Goal: Task Accomplishment & Management: Complete application form

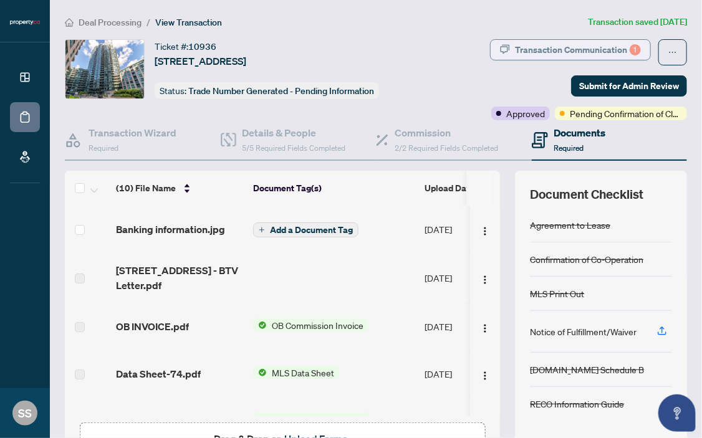
click at [620, 48] on div "Transaction Communication 1" at bounding box center [578, 50] width 126 height 20
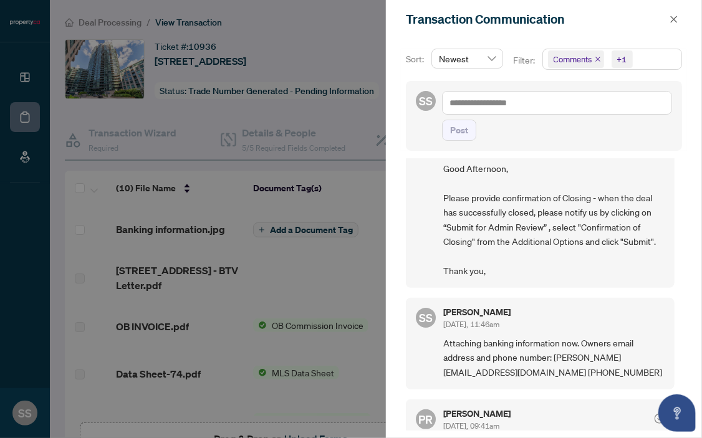
scroll to position [42, 0]
click at [230, 87] on div at bounding box center [351, 219] width 702 height 438
click at [672, 17] on icon "close" at bounding box center [674, 19] width 7 height 7
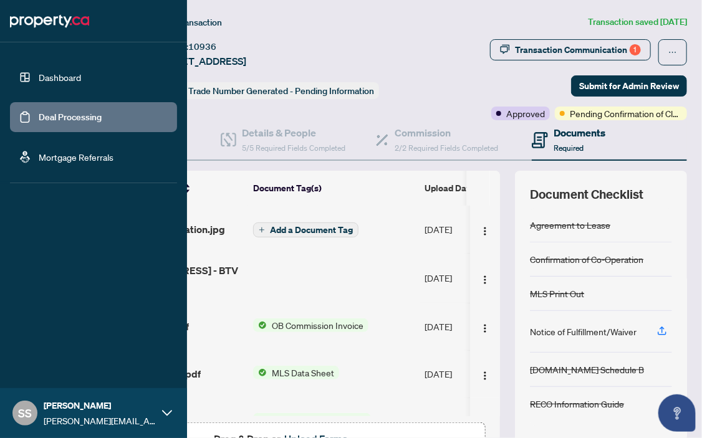
click at [39, 119] on link "Deal Processing" at bounding box center [70, 117] width 63 height 11
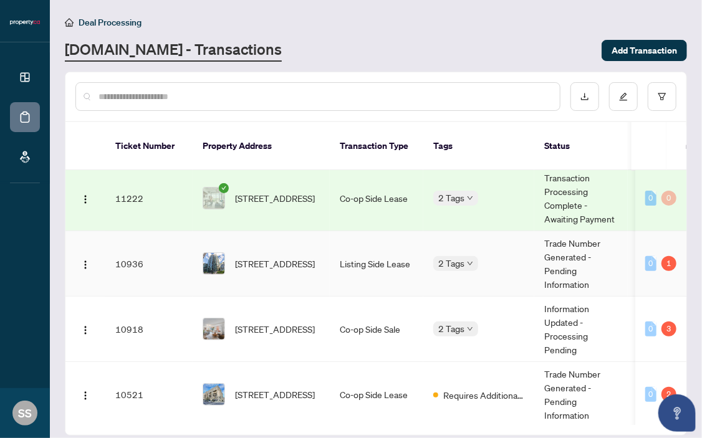
scroll to position [179, 0]
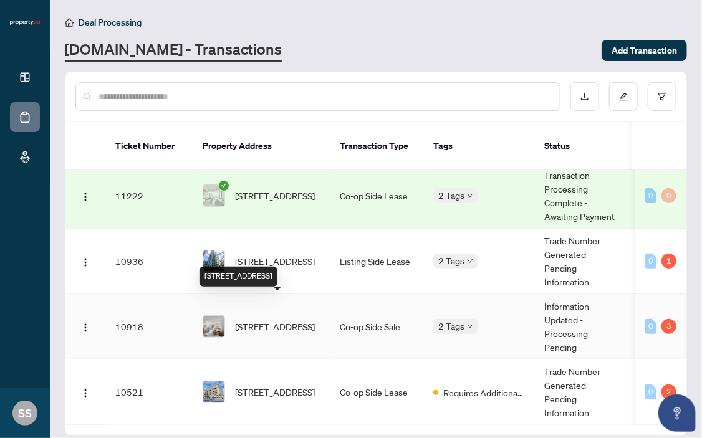
click at [276, 320] on span "[STREET_ADDRESS]" at bounding box center [275, 327] width 80 height 14
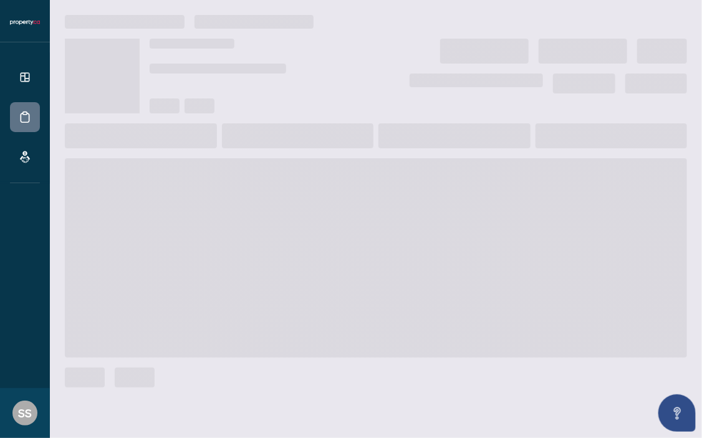
click at [276, 310] on span at bounding box center [376, 258] width 622 height 200
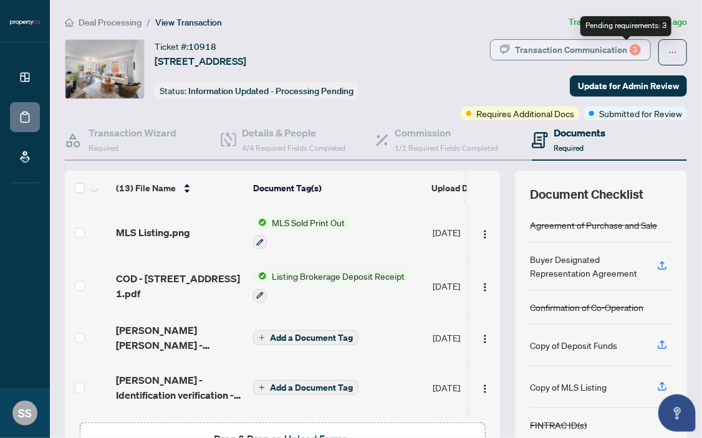
click at [630, 51] on div "3" at bounding box center [635, 49] width 11 height 11
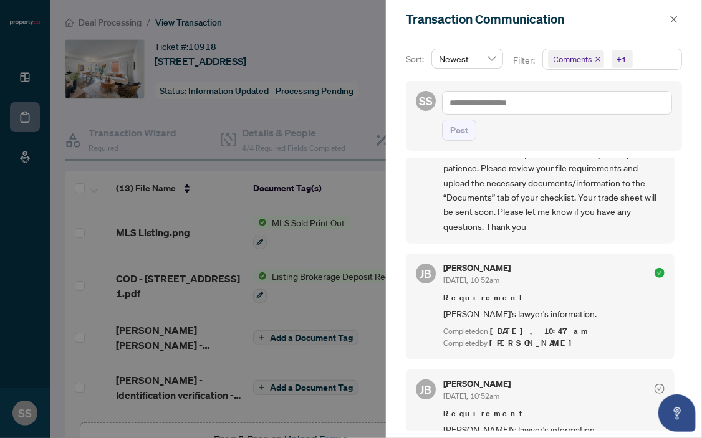
scroll to position [304, 0]
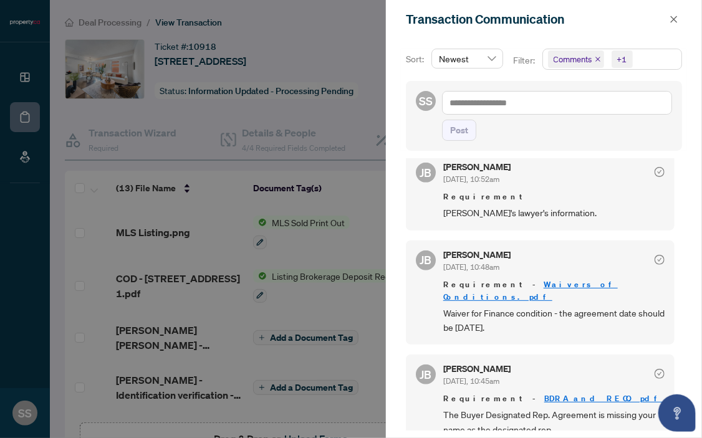
click at [220, 164] on div at bounding box center [351, 219] width 702 height 438
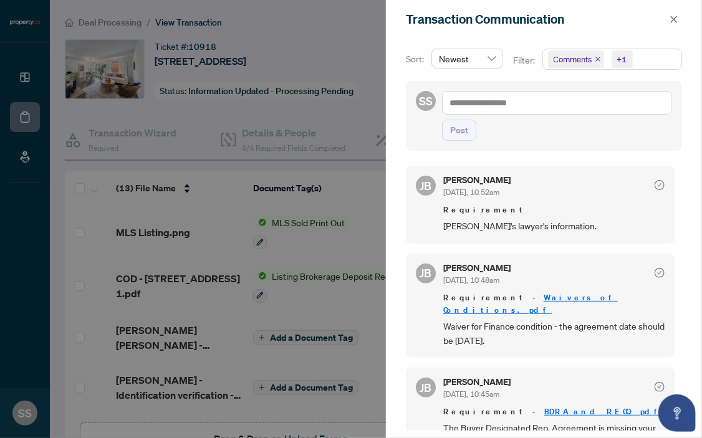
scroll to position [290, 0]
click at [673, 17] on icon "close" at bounding box center [674, 19] width 7 height 7
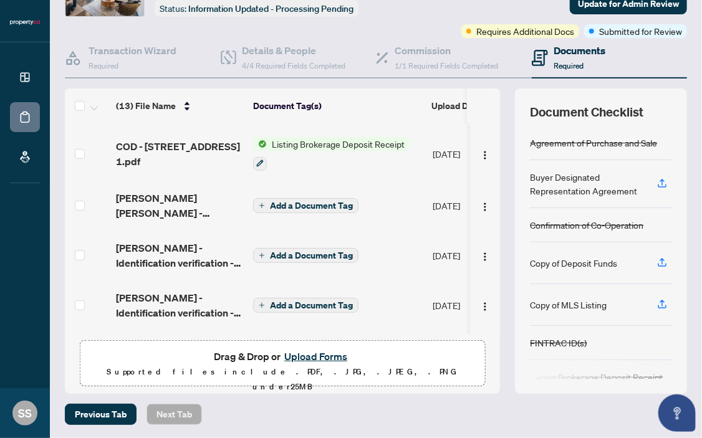
scroll to position [0, 0]
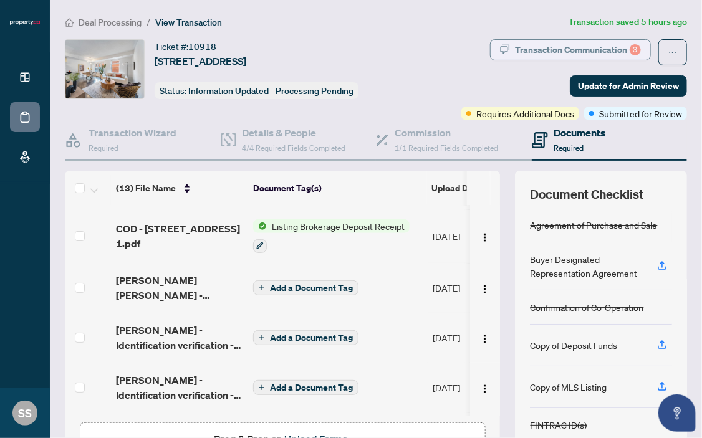
click at [580, 49] on div "Transaction Communication 3" at bounding box center [578, 50] width 126 height 20
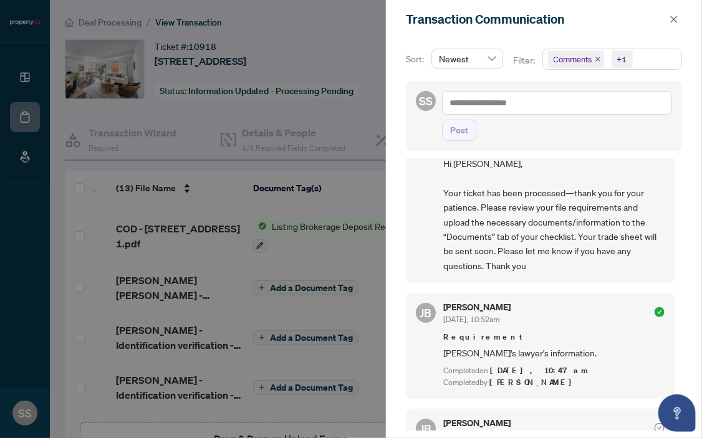
scroll to position [86, 0]
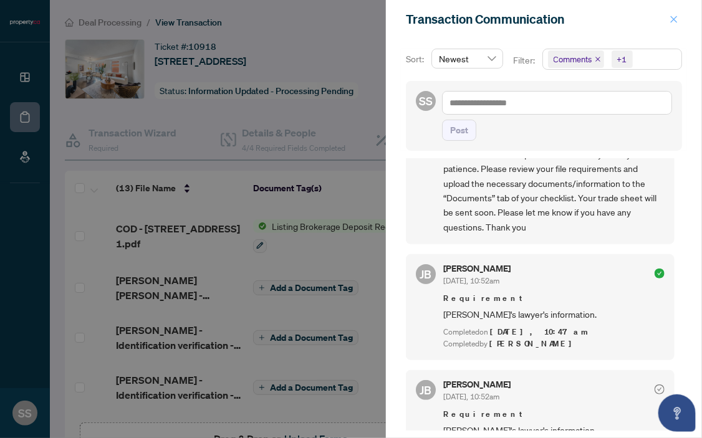
click at [671, 19] on icon "close" at bounding box center [674, 19] width 9 height 9
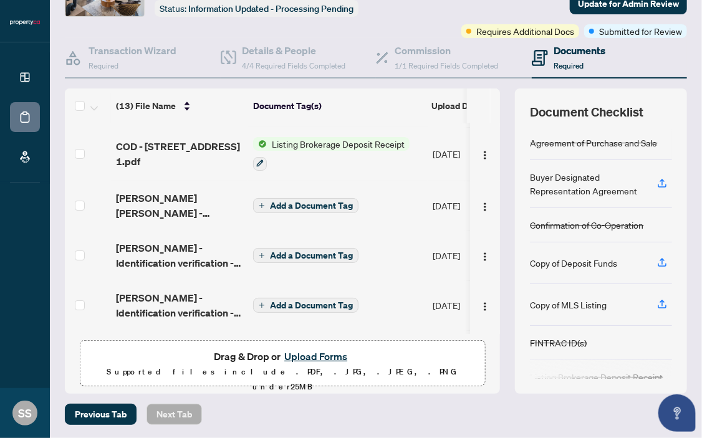
scroll to position [313, 0]
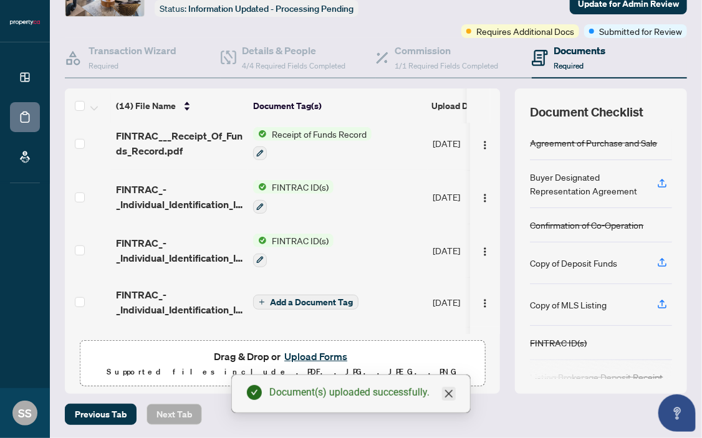
click at [448, 395] on icon "close" at bounding box center [448, 393] width 7 height 7
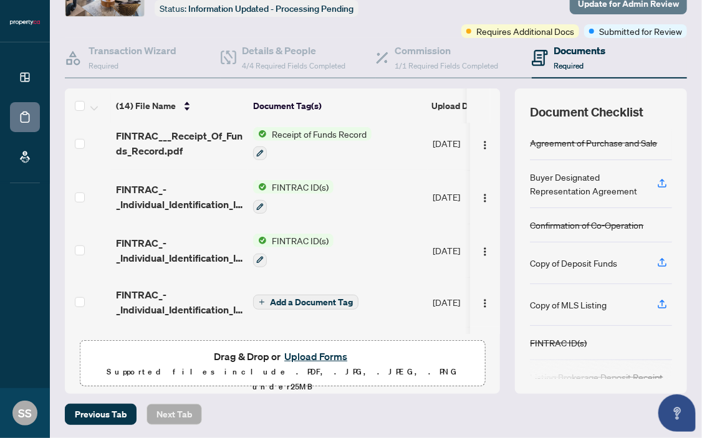
click at [598, 2] on span "Update for Admin Review" at bounding box center [628, 4] width 101 height 20
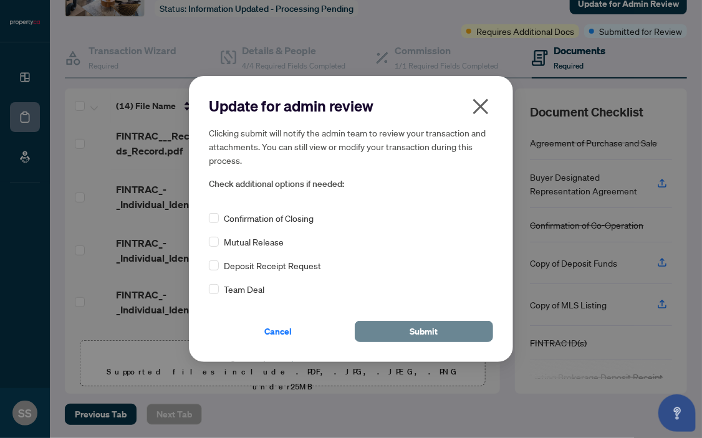
click at [394, 330] on button "Submit" at bounding box center [424, 331] width 138 height 21
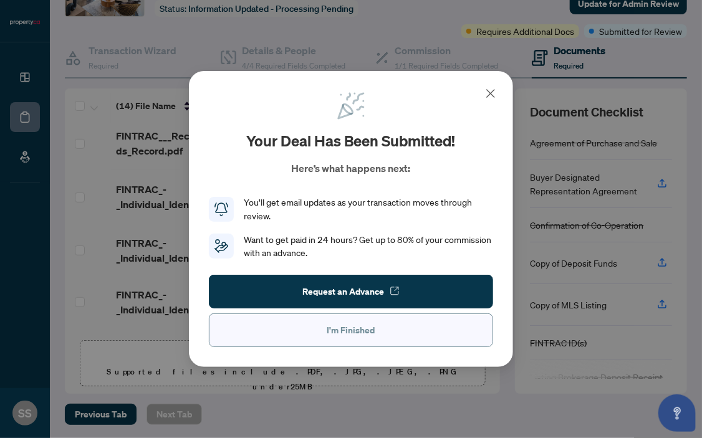
click at [329, 333] on span "I'm Finished" at bounding box center [351, 331] width 48 height 20
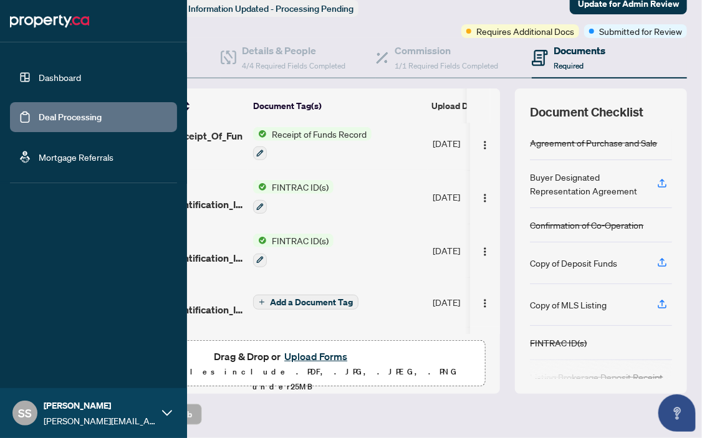
click at [39, 117] on link "Deal Processing" at bounding box center [70, 117] width 63 height 11
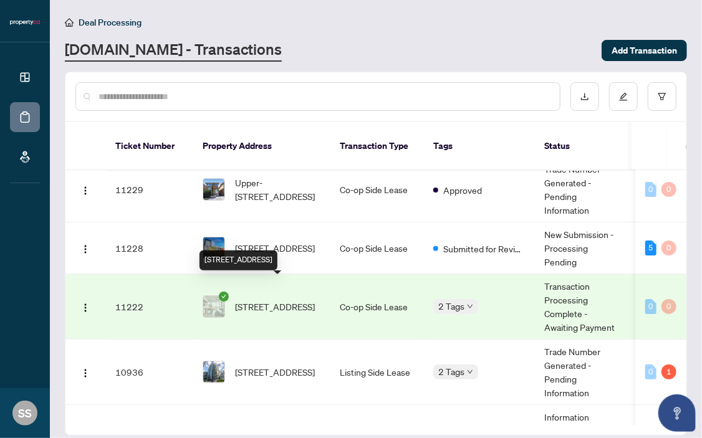
scroll to position [49, 0]
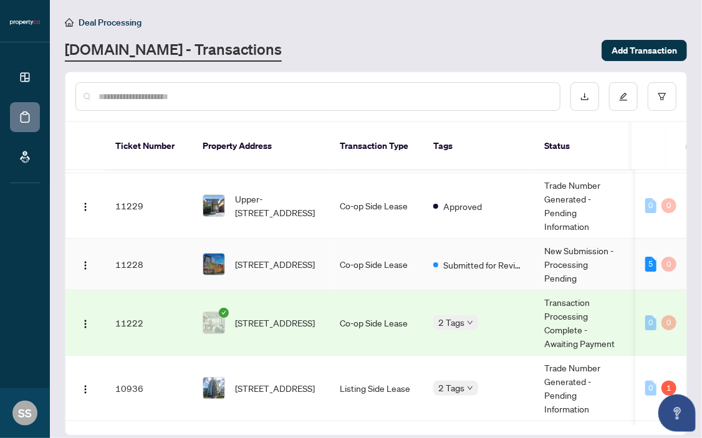
click at [343, 249] on td "Co-op Side Lease" at bounding box center [377, 265] width 94 height 52
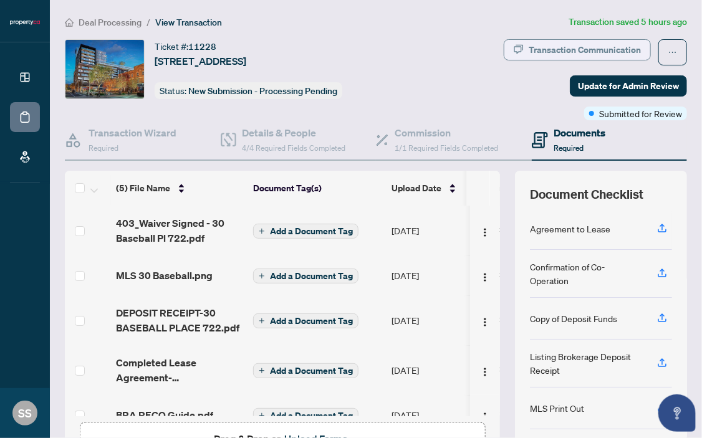
click at [541, 49] on div "Transaction Communication" at bounding box center [585, 50] width 112 height 20
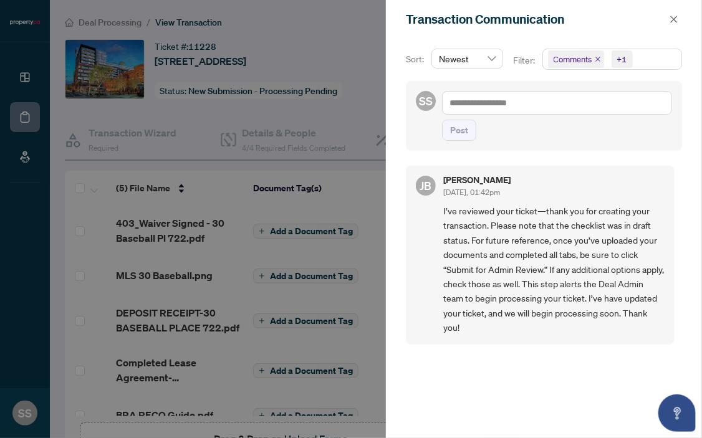
click at [294, 75] on div at bounding box center [351, 219] width 702 height 438
click at [672, 18] on icon "close" at bounding box center [674, 19] width 9 height 9
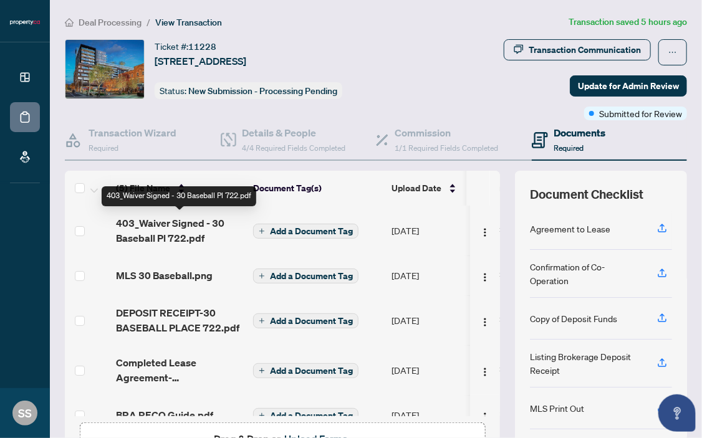
click at [171, 228] on span "403_Waiver Signed - 30 Baseball Pl 722.pdf" at bounding box center [179, 231] width 127 height 30
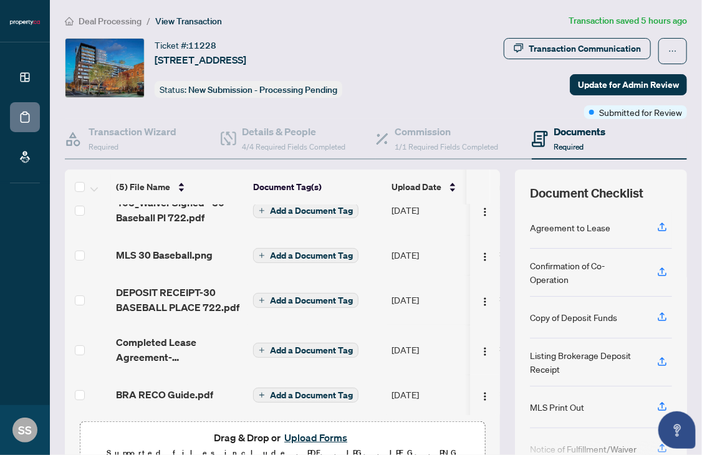
scroll to position [65, 0]
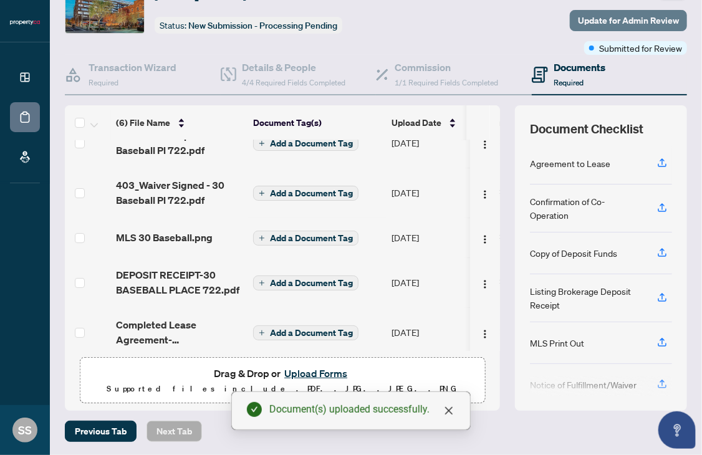
click at [589, 16] on span "Update for Admin Review" at bounding box center [628, 21] width 101 height 20
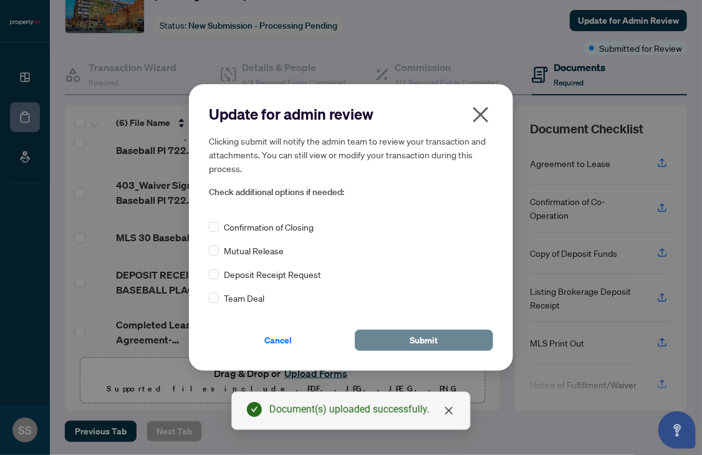
click at [417, 339] on span "Submit" at bounding box center [424, 341] width 28 height 20
